Goal: Transaction & Acquisition: Purchase product/service

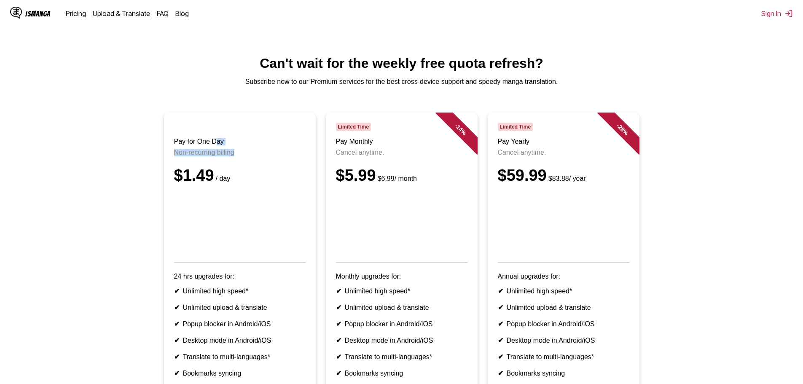
drag, startPoint x: 215, startPoint y: 147, endPoint x: 279, endPoint y: 152, distance: 63.8
click at [279, 152] on header "Pay for One Day Non-recurring billing $1.49 / day" at bounding box center [240, 193] width 132 height 140
click at [280, 153] on header "Pay for One Day Non-recurring billing $1.49 / day" at bounding box center [240, 193] width 132 height 140
click at [208, 141] on header "Pay for One Day Non-recurring billing $1.49 / day" at bounding box center [240, 193] width 132 height 140
click at [767, 15] on button "Sign In" at bounding box center [777, 13] width 32 height 8
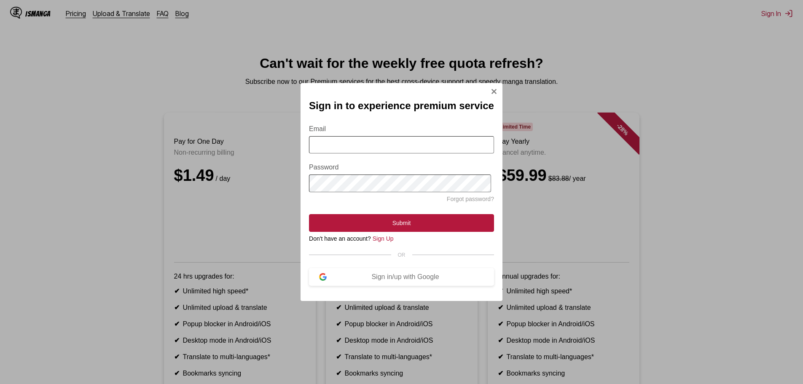
click at [378, 147] on input "Email" at bounding box center [401, 144] width 185 height 17
type input "**********"
click at [337, 276] on button "Sign in/up with Google" at bounding box center [401, 277] width 185 height 18
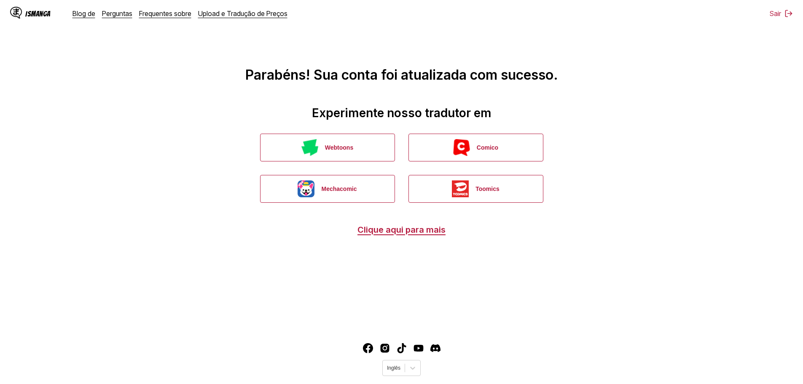
click at [166, 64] on h1 "Parabéns! Sua conta foi atualizada com sucesso." at bounding box center [402, 46] width 790 height 74
click at [540, 81] on font "Parabéns! Sua conta foi atualizada com sucesso." at bounding box center [401, 75] width 313 height 16
drag, startPoint x: 302, startPoint y: 112, endPoint x: 514, endPoint y: 126, distance: 212.5
click at [514, 126] on main "Parabéns! Sua conta foi atualizada com sucesso. Experimente nosso tradutor em W…" at bounding box center [401, 163] width 803 height 326
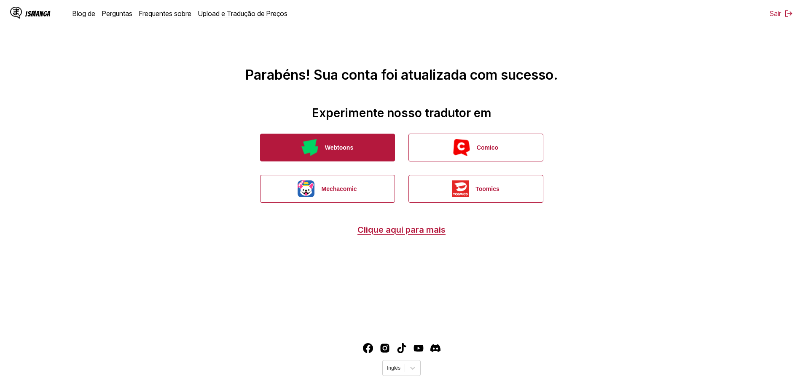
click at [340, 151] on button "Webtoons" at bounding box center [327, 148] width 135 height 28
